Goal: Task Accomplishment & Management: Use online tool/utility

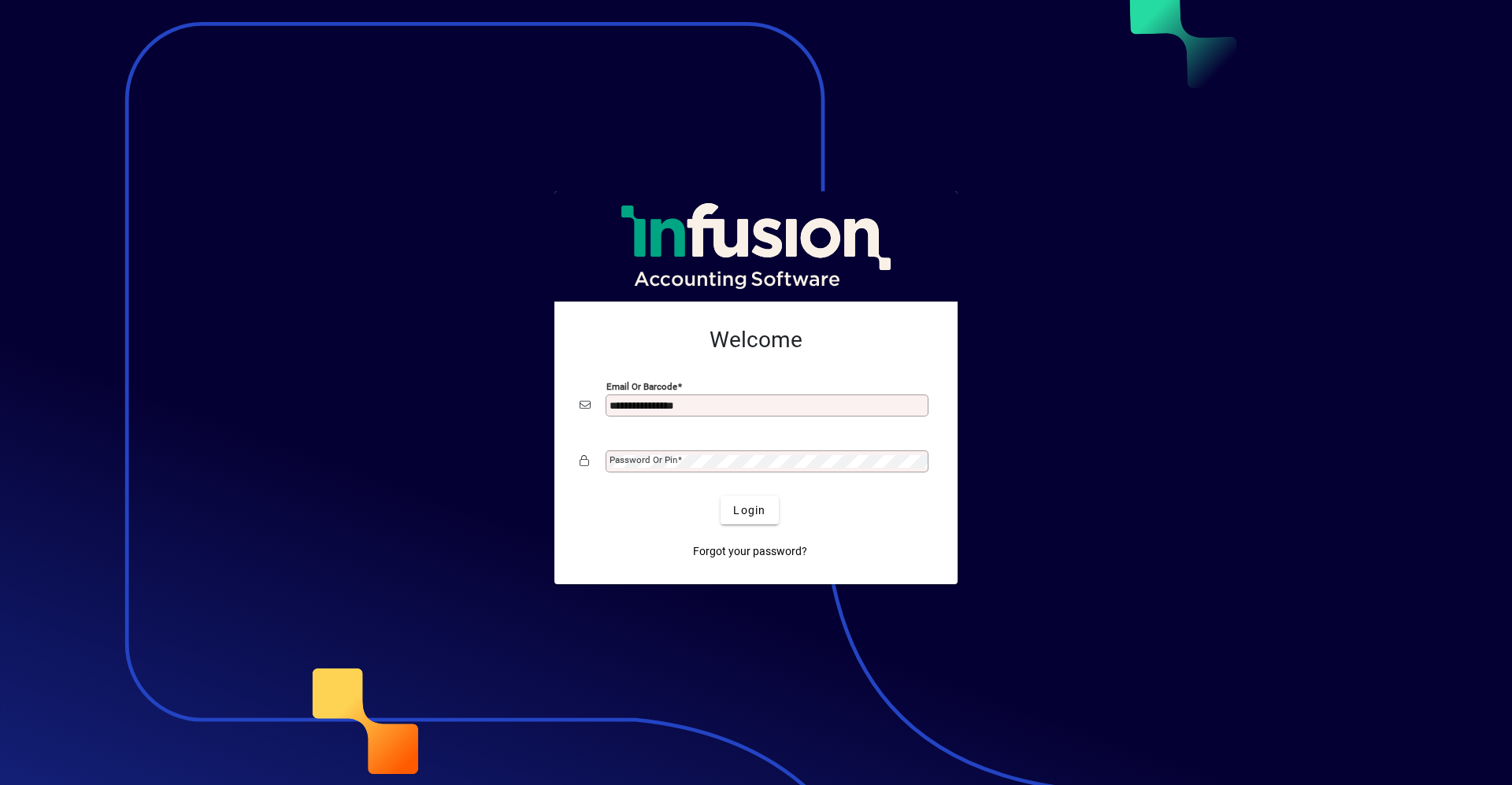
type input "**********"
click at [721, 496] on button "Login" at bounding box center [750, 510] width 57 height 29
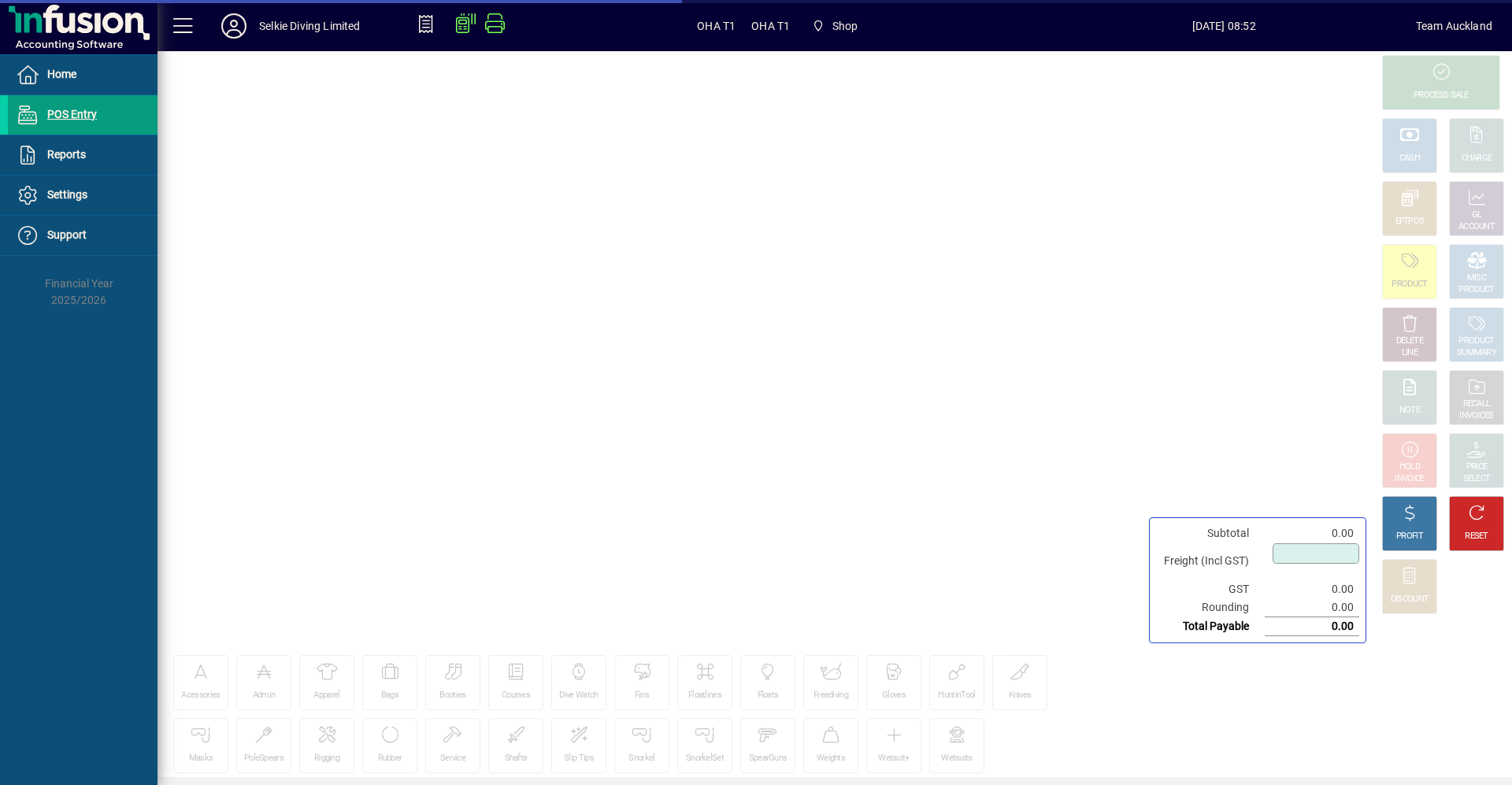
type input "****"
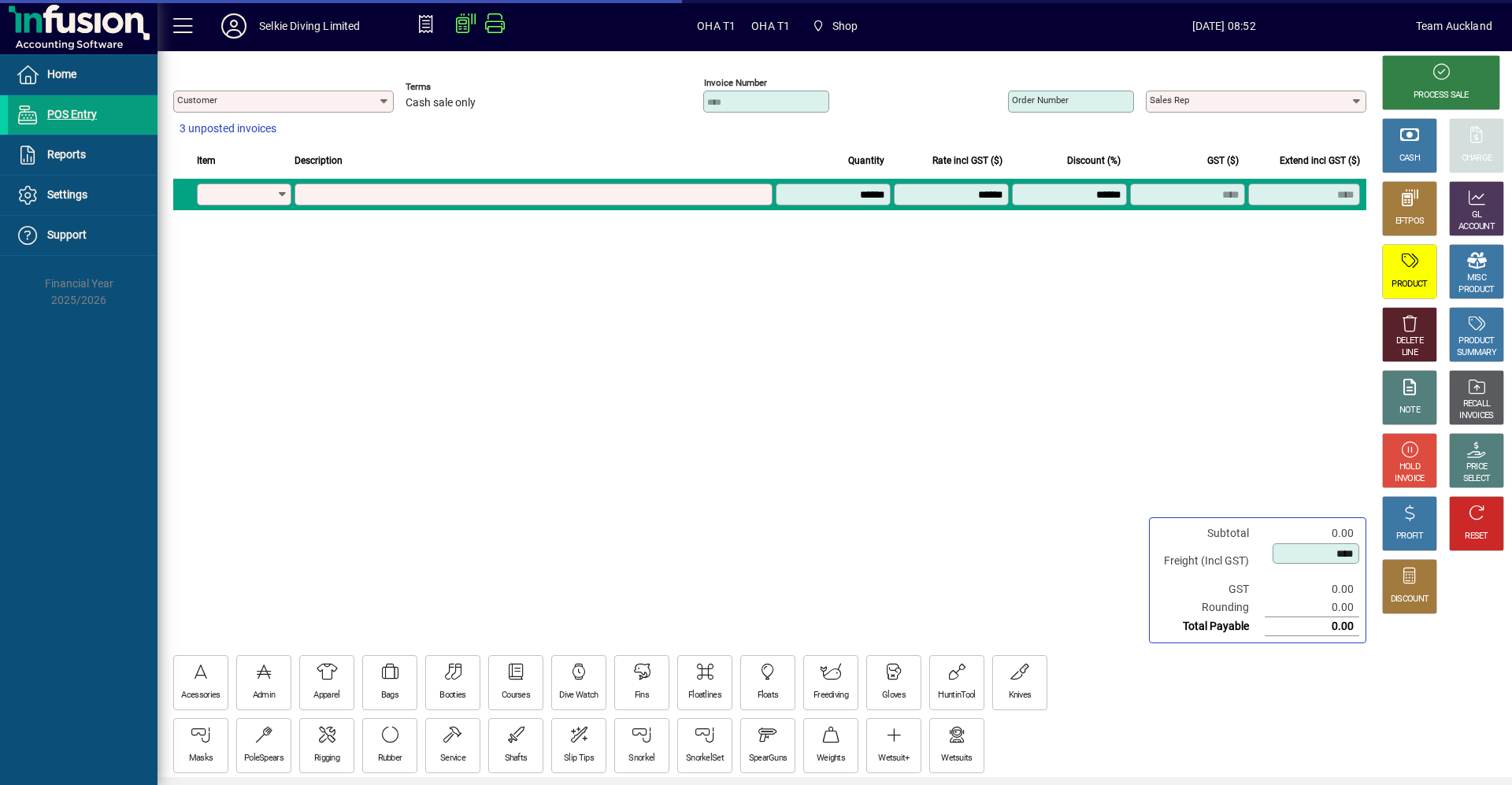
type input "**********"
